Goal: Information Seeking & Learning: Compare options

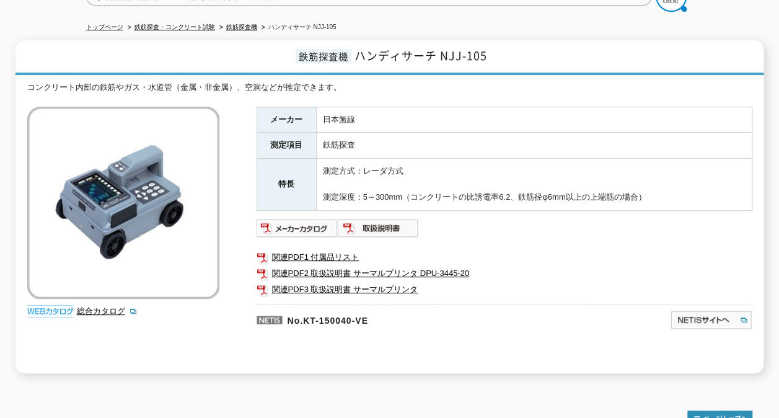
scroll to position [62, 0]
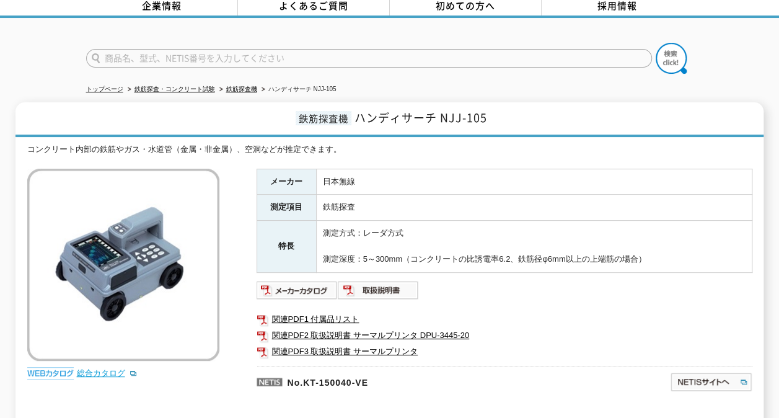
click at [92, 368] on link "総合カタログ" at bounding box center [107, 372] width 61 height 9
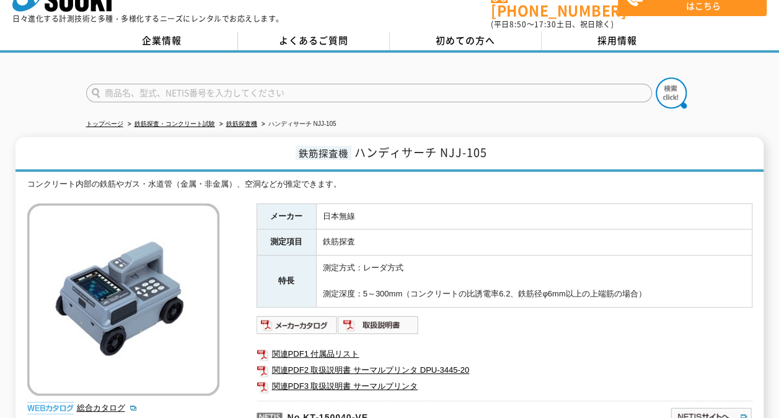
scroll to position [0, 0]
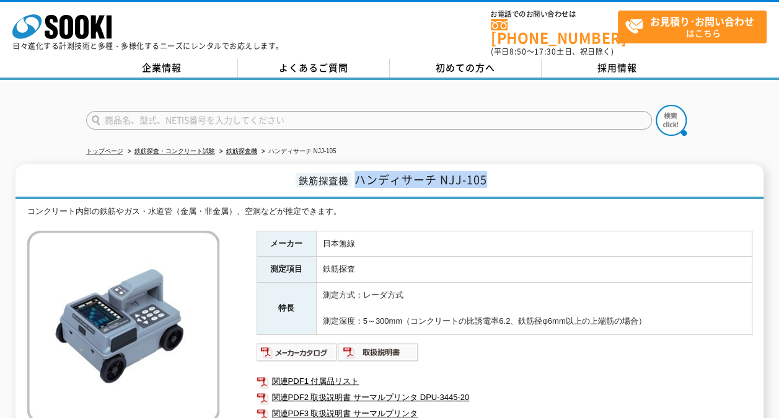
drag, startPoint x: 354, startPoint y: 170, endPoint x: 486, endPoint y: 174, distance: 131.4
click at [486, 174] on span "ハンディサーチ NJJ-105" at bounding box center [420, 179] width 133 height 17
copy span "ハンディサーチ NJJ-105"
click at [553, 165] on h1 "鉄筋探査機 ハンディサーチ NJJ-105" at bounding box center [389, 181] width 748 height 35
click at [514, 286] on td "測定方式：レーダ方式 測定深度：5～300mm（コンクリートの比誘電率6.2、鉄筋径φ6mm以上の上端筋の場合）" at bounding box center [534, 308] width 436 height 51
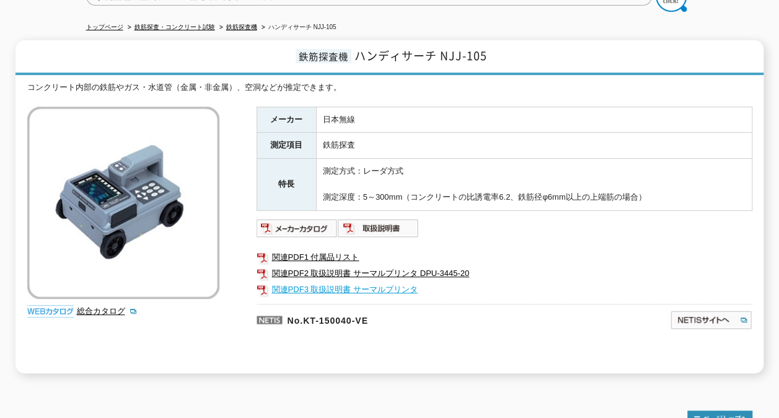
scroll to position [62, 0]
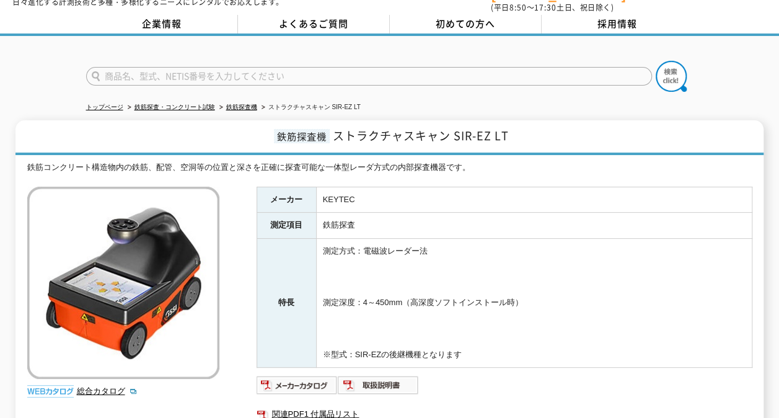
scroll to position [62, 0]
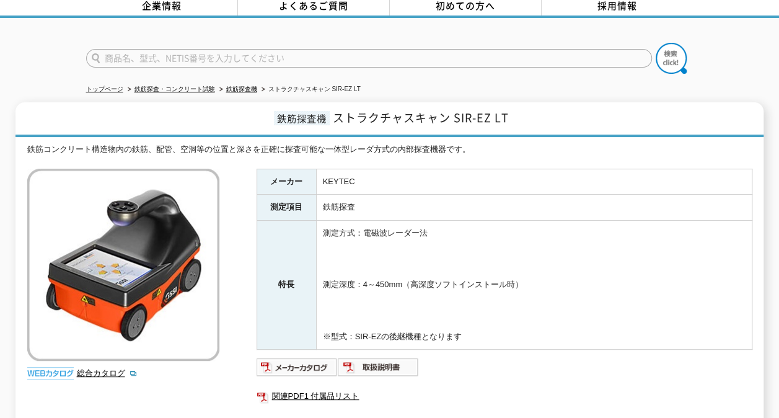
click at [454, 289] on td "測定方式：電磁波レーダー法 測定深度：4～450mm（高深度ソフトインストール時） ※型式：SIR-EZの後継機種となります" at bounding box center [534, 285] width 436 height 129
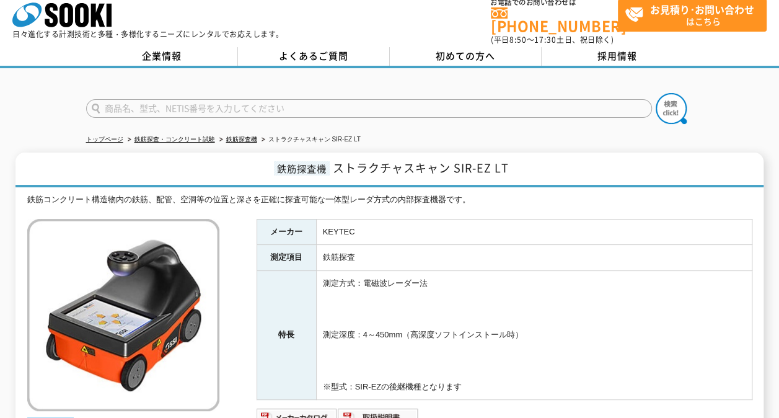
scroll to position [0, 0]
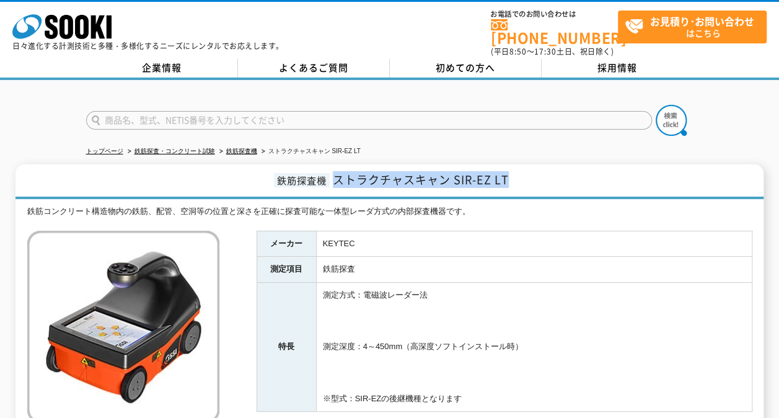
drag, startPoint x: 335, startPoint y: 171, endPoint x: 521, endPoint y: 176, distance: 186.6
click at [519, 176] on h1 "鉄筋探査機 ストラクチャスキャン SIR-EZ LT" at bounding box center [389, 181] width 748 height 35
copy span "ストラクチャスキャン SIR-EZ LT"
drag, startPoint x: 525, startPoint y: 285, endPoint x: 523, endPoint y: 292, distance: 7.3
click at [525, 286] on td "測定方式：電磁波レーダー法 測定深度：4～450mm（高深度ソフトインストール時） ※型式：SIR-EZの後継機種となります" at bounding box center [534, 347] width 436 height 129
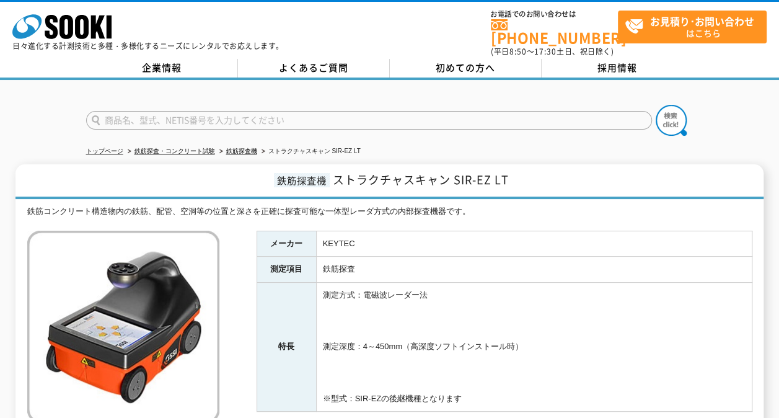
click at [527, 170] on h1 "鉄筋探査機 ストラクチャスキャン SIR-EZ LT" at bounding box center [389, 181] width 748 height 35
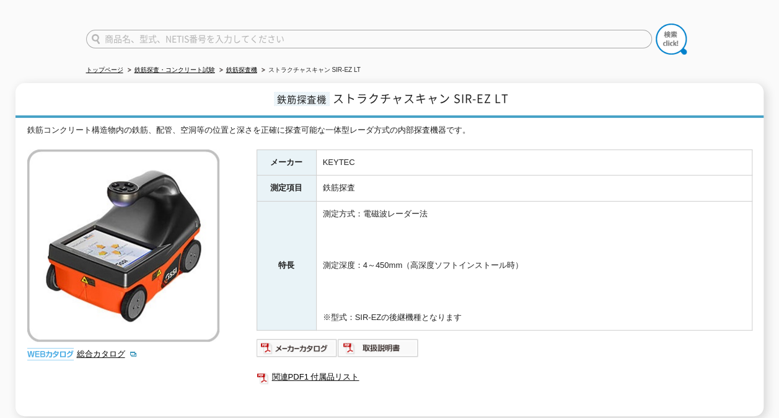
scroll to position [62, 0]
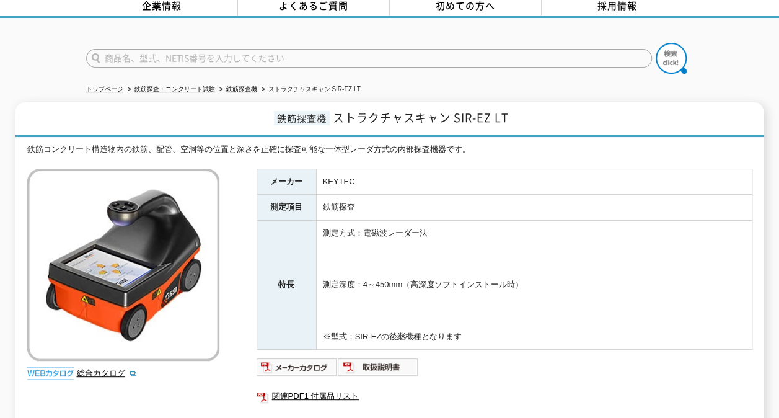
click at [461, 284] on td "測定方式：電磁波レーダー法 測定深度：4～450mm（高深度ソフトインストール時） ※型式：SIR-EZの後継機種となります" at bounding box center [534, 285] width 436 height 129
